Goal: Task Accomplishment & Management: Manage account settings

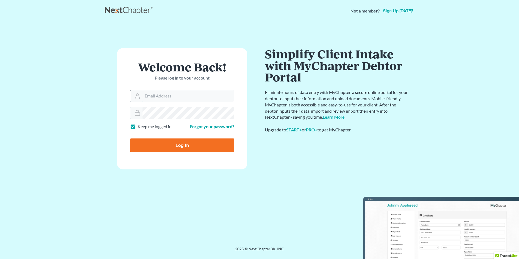
click at [161, 98] on input "Email Address" at bounding box center [189, 96] width 92 height 12
type input "[PERSON_NAME][EMAIL_ADDRESS][DOMAIN_NAME]"
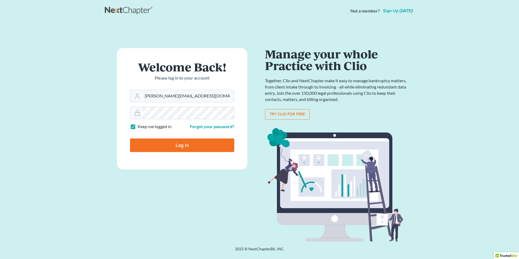
click at [177, 148] on input "Log In" at bounding box center [182, 146] width 104 height 14
type input "Thinking..."
